Goal: Find specific page/section: Find specific page/section

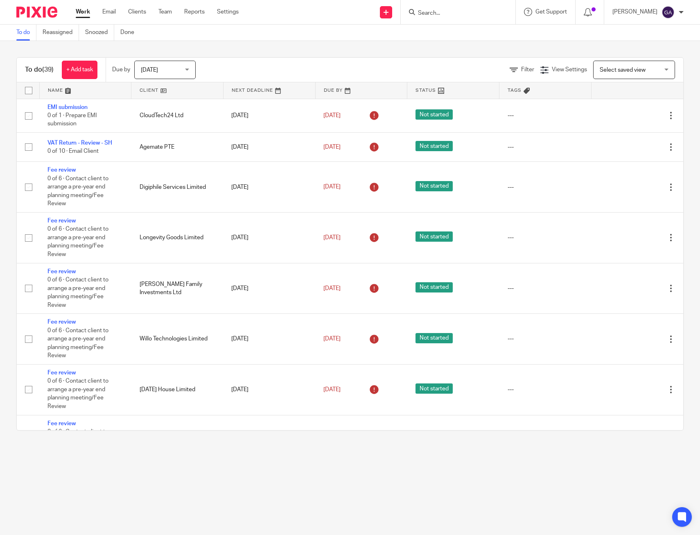
click at [435, 14] on input "Search" at bounding box center [454, 13] width 74 height 7
type input "kenedy"
click at [455, 33] on link at bounding box center [494, 35] width 156 height 19
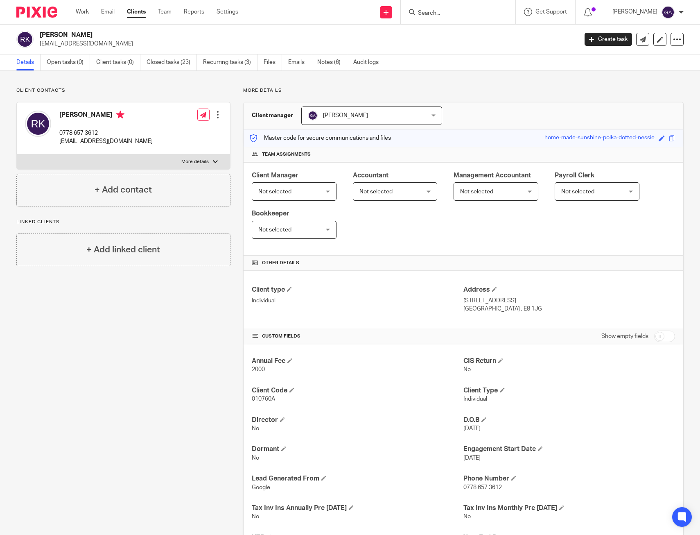
click at [469, 16] on input "Search" at bounding box center [454, 13] width 74 height 7
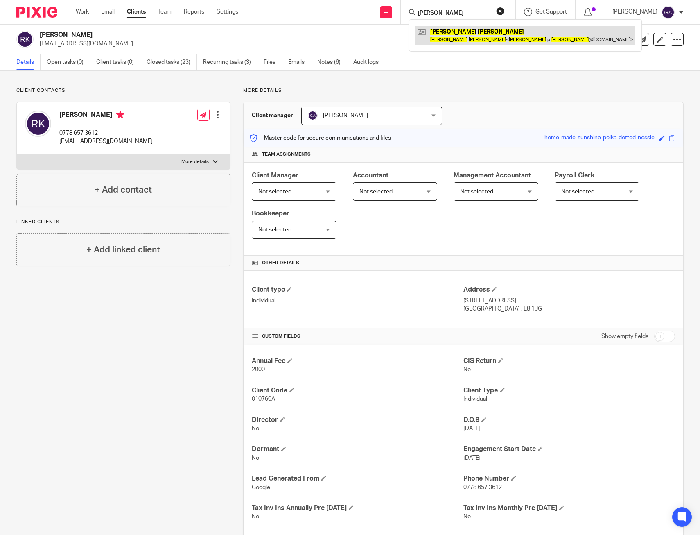
type input "james wright"
click at [479, 35] on link at bounding box center [526, 35] width 220 height 19
